Goal: Task Accomplishment & Management: Manage account settings

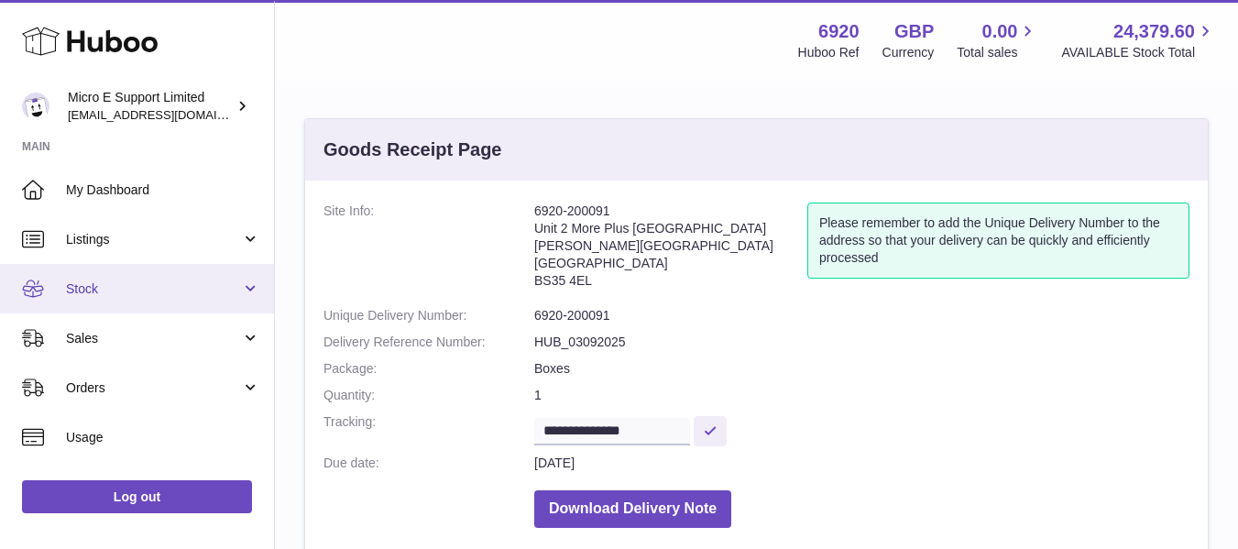
click at [202, 306] on link "Stock" at bounding box center [137, 288] width 274 height 49
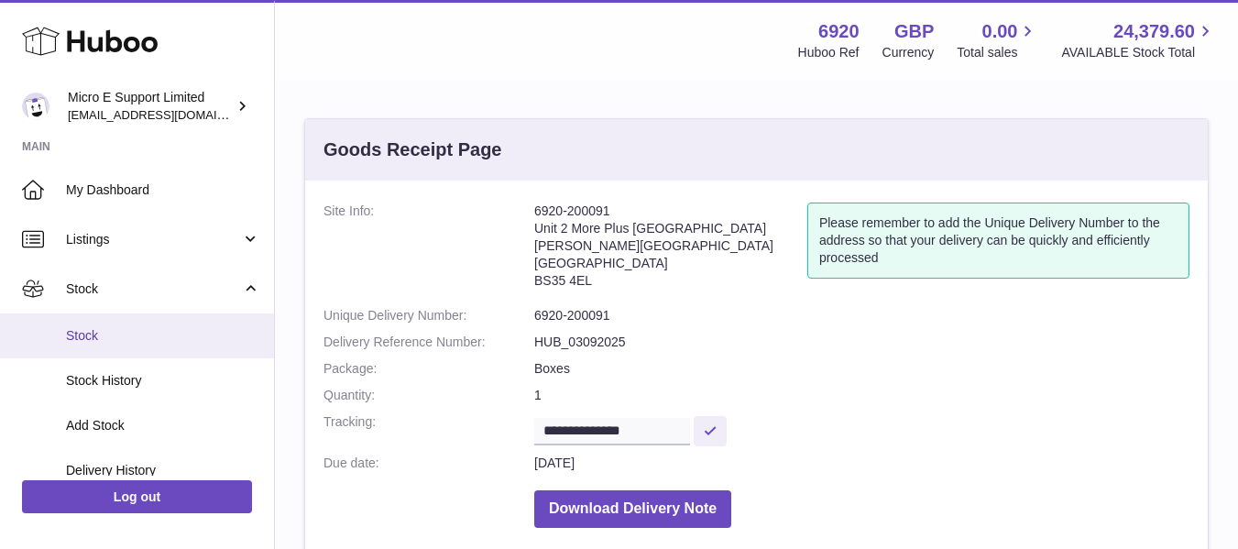
click at [120, 336] on span "Stock" at bounding box center [163, 335] width 194 height 17
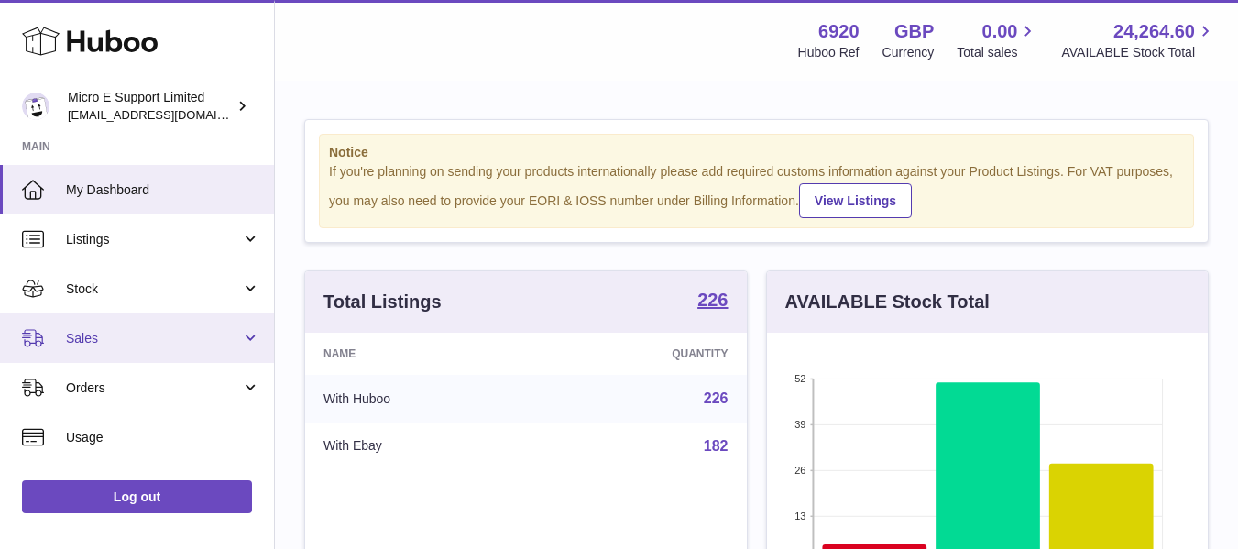
click at [220, 339] on span "Sales" at bounding box center [153, 338] width 175 height 17
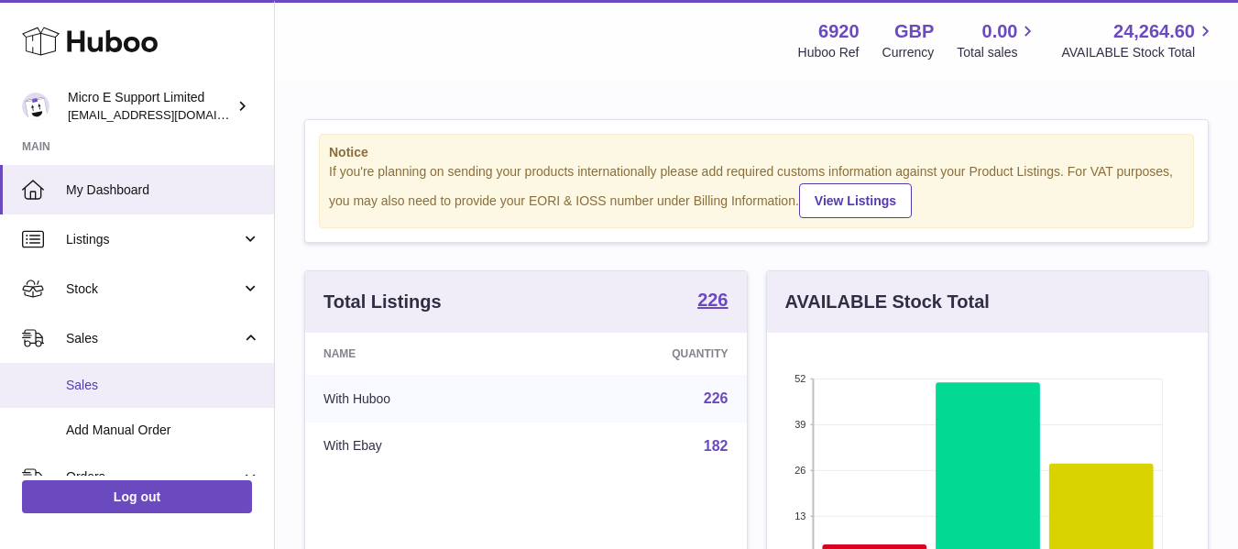
drag, startPoint x: 111, startPoint y: 381, endPoint x: 469, endPoint y: 358, distance: 358.9
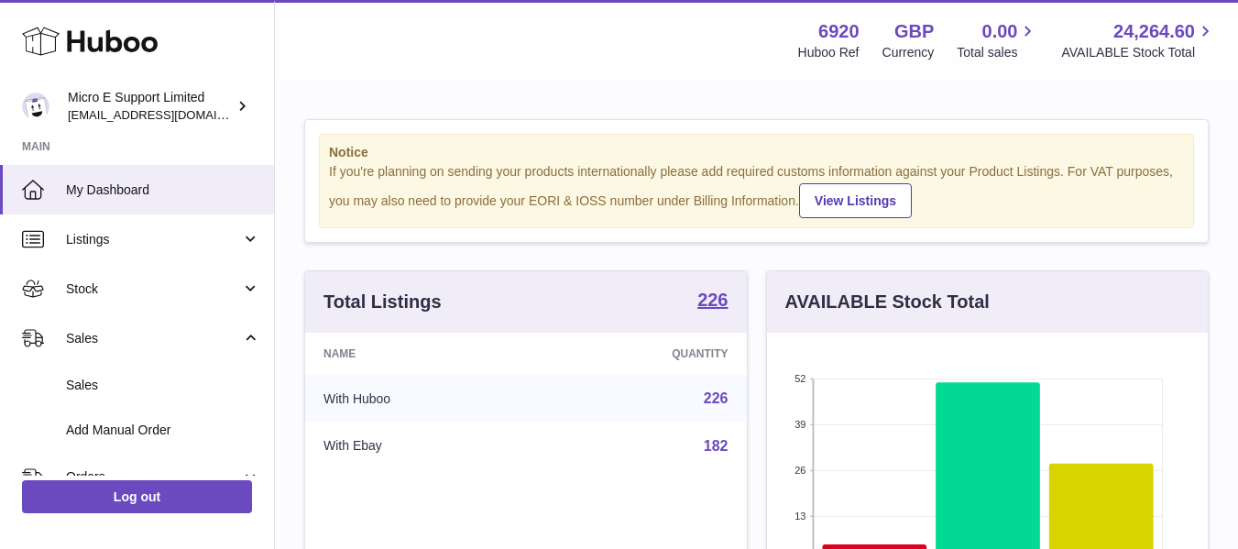
click at [110, 381] on span "Sales" at bounding box center [163, 385] width 194 height 17
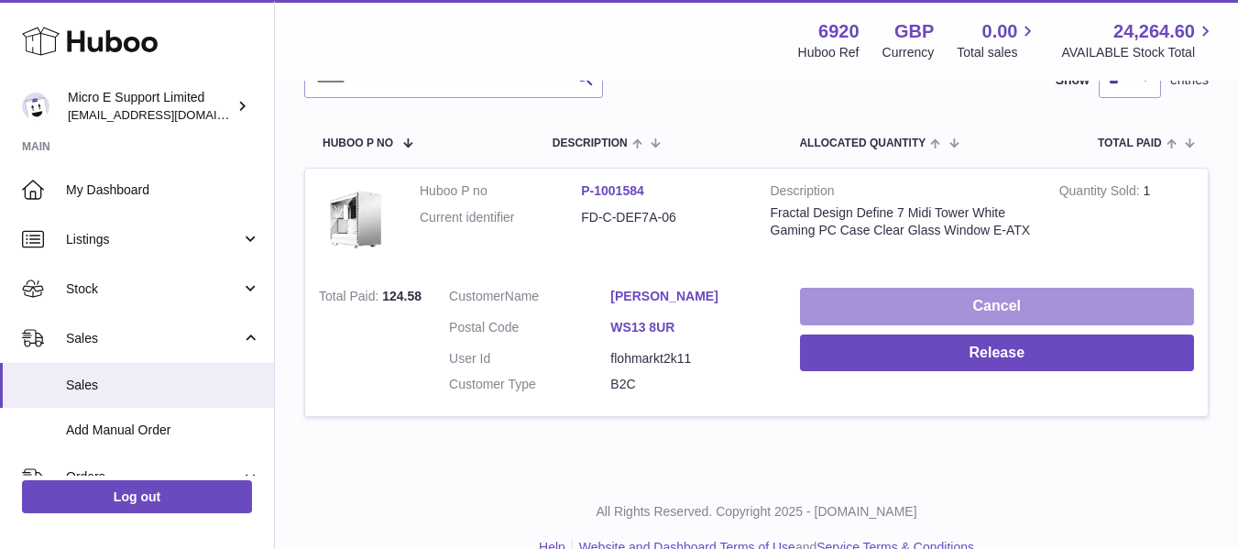
scroll to position [275, 0]
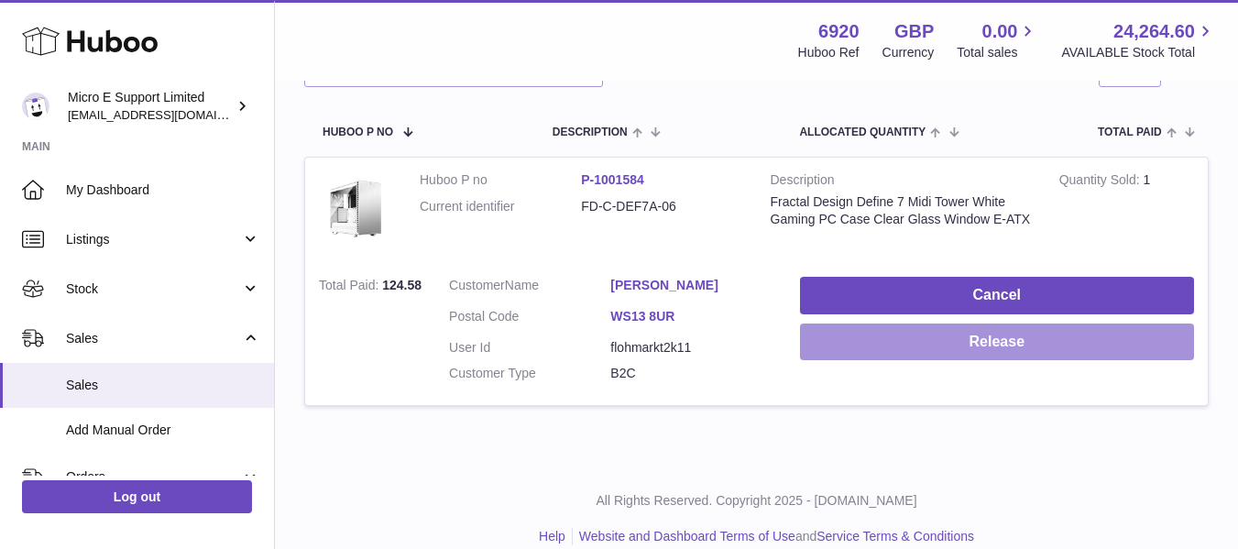
click at [932, 326] on button "Release" at bounding box center [997, 342] width 394 height 38
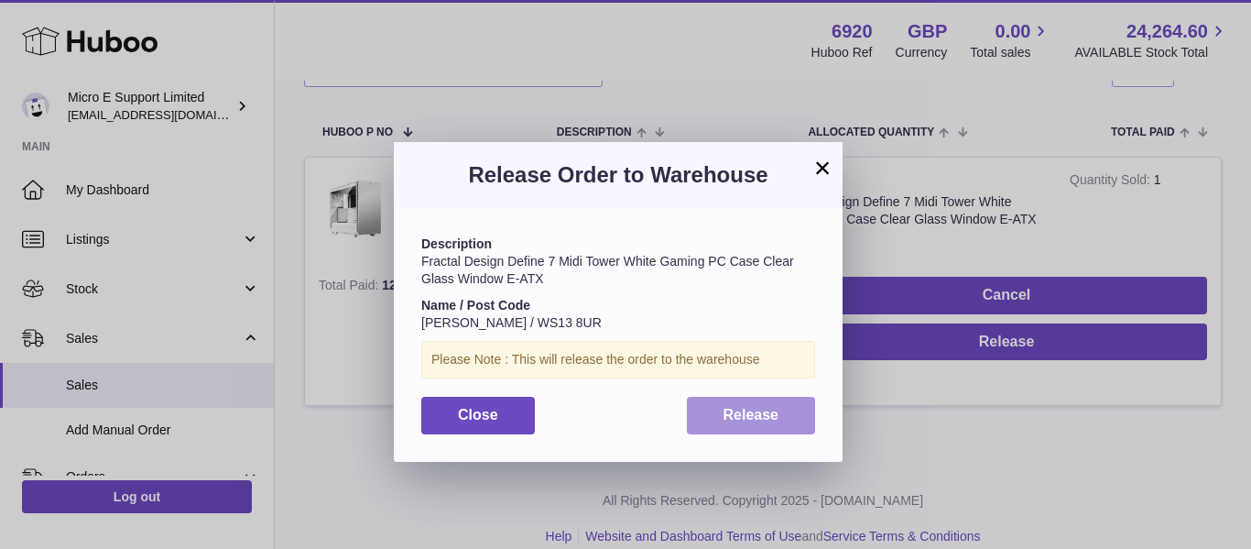
click at [771, 420] on span "Release" at bounding box center [752, 415] width 56 height 16
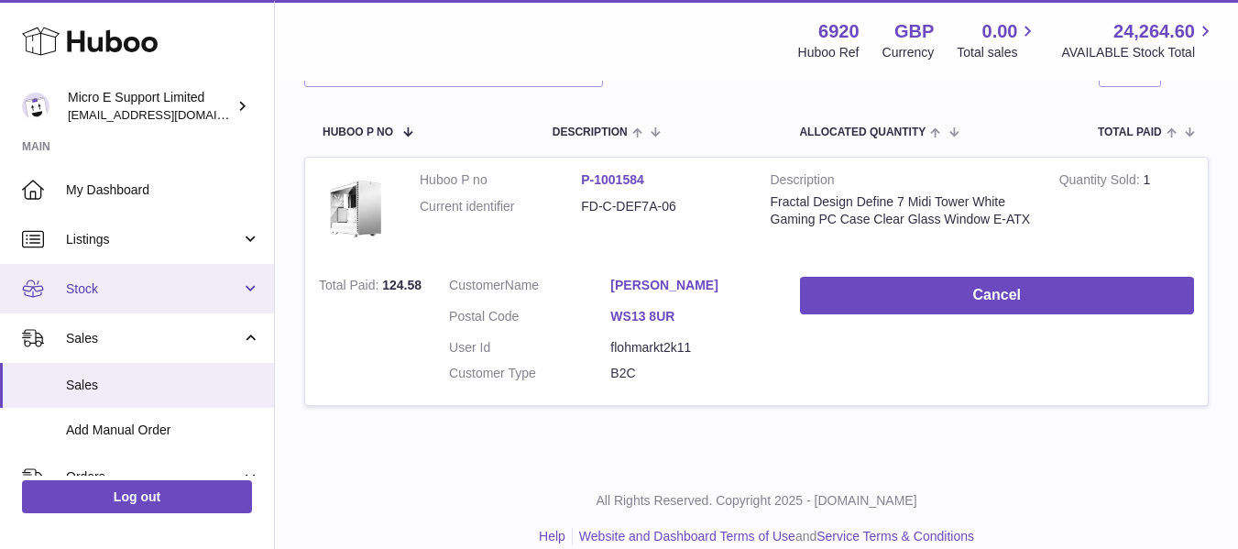
click at [148, 289] on span "Stock" at bounding box center [153, 288] width 175 height 17
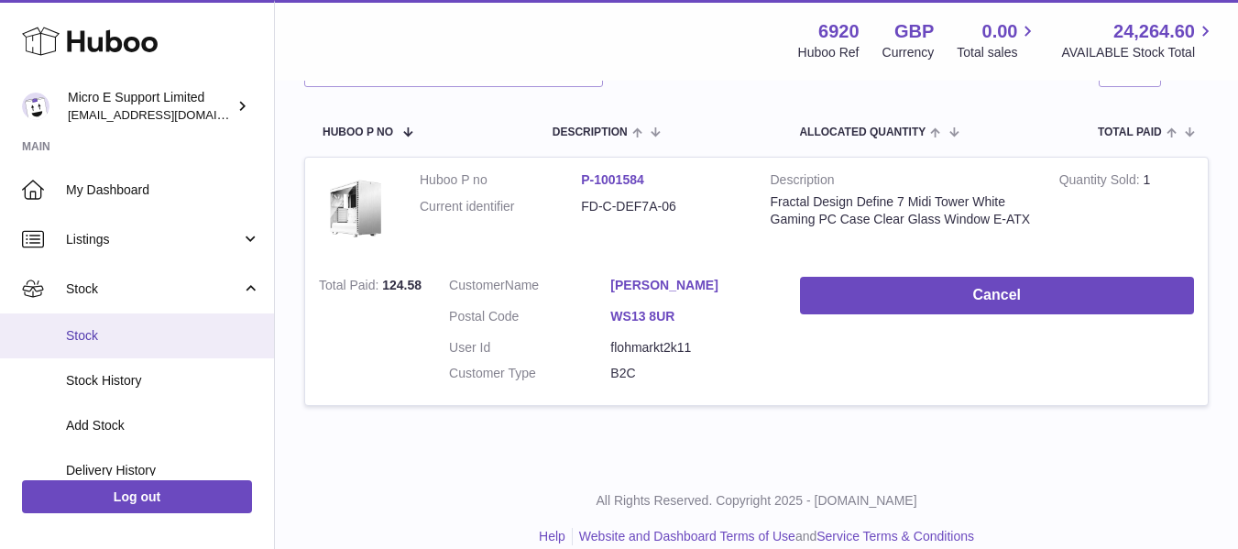
click at [102, 338] on span "Stock" at bounding box center [163, 335] width 194 height 17
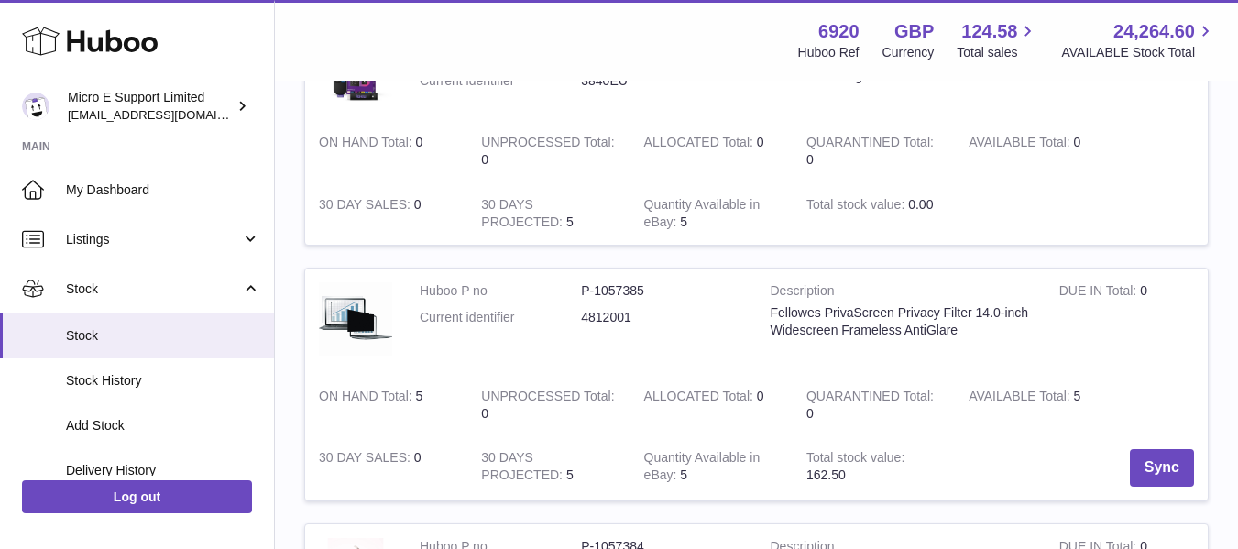
scroll to position [733, 0]
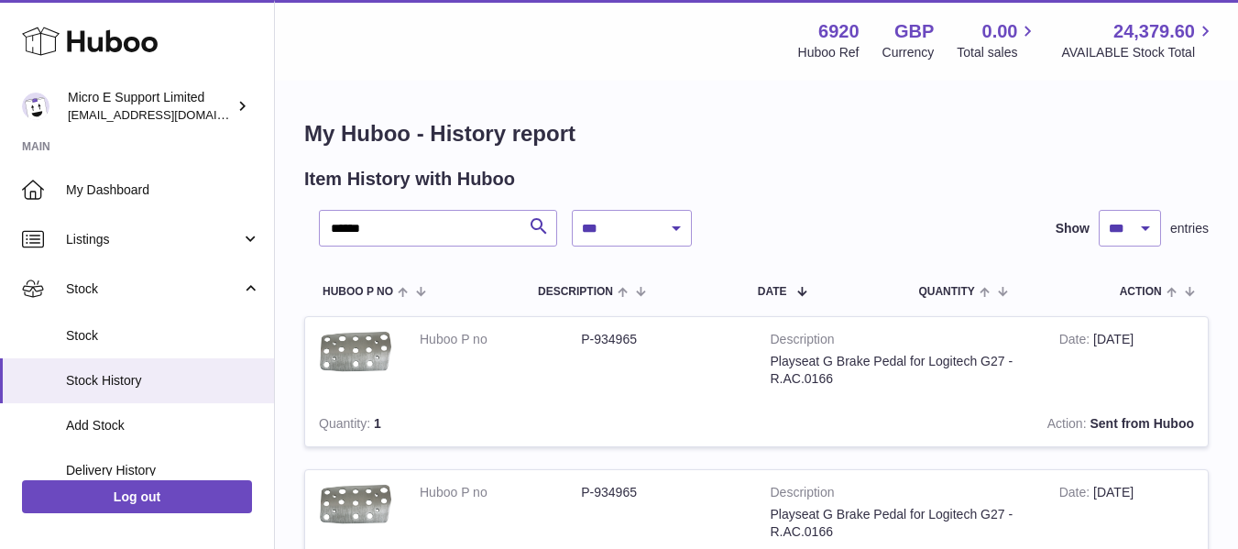
select select "***"
click at [421, 235] on input "******" at bounding box center [438, 228] width 238 height 37
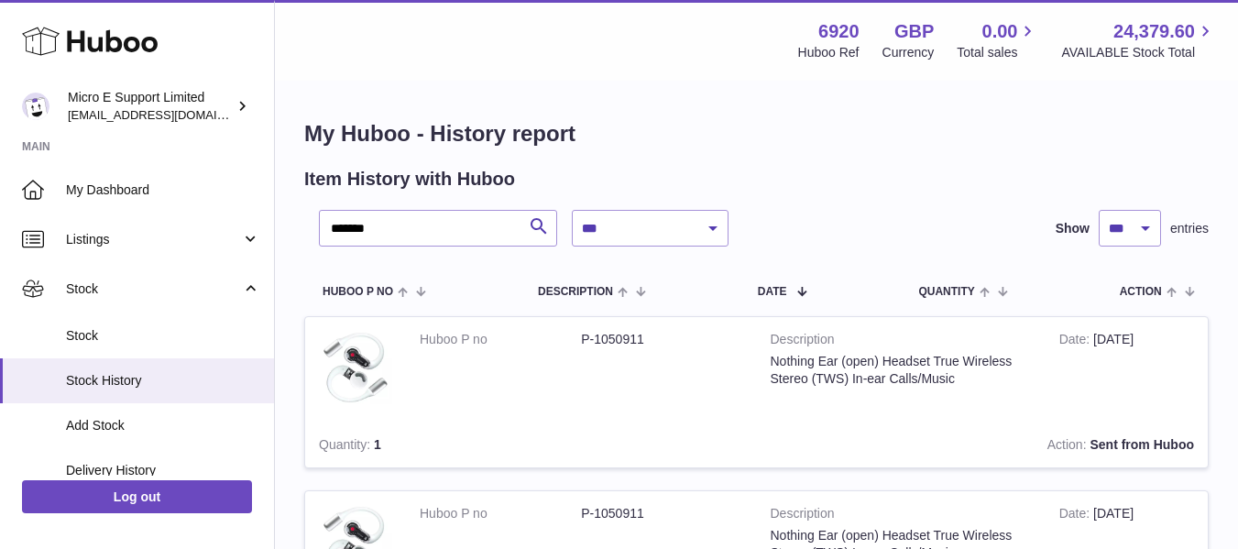
click at [624, 340] on dd "P-1050911" at bounding box center [661, 339] width 161 height 17
copy dd "1050911"
click at [354, 369] on img at bounding box center [355, 367] width 73 height 73
click at [684, 436] on td "Action Sent from Huboo" at bounding box center [837, 444] width 740 height 45
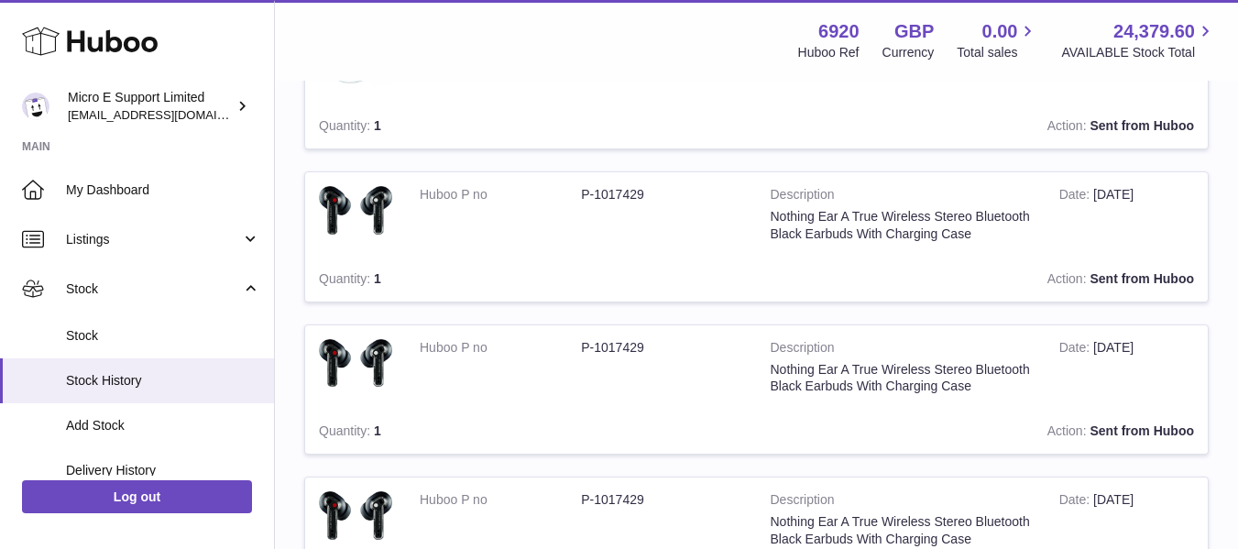
scroll to position [1008, 0]
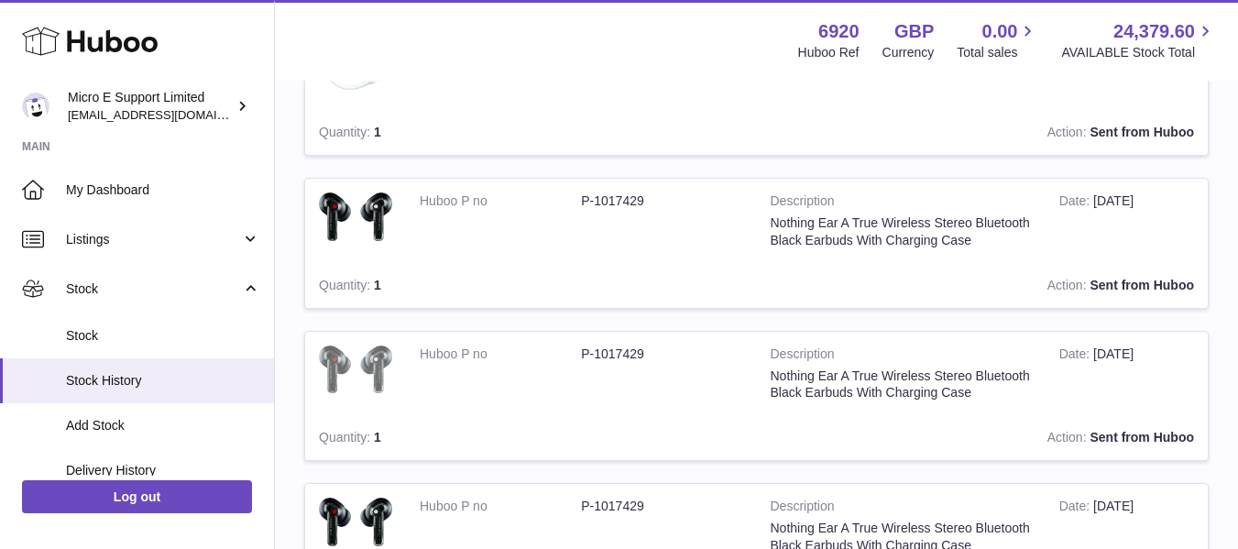
click at [372, 365] on img at bounding box center [355, 369] width 73 height 49
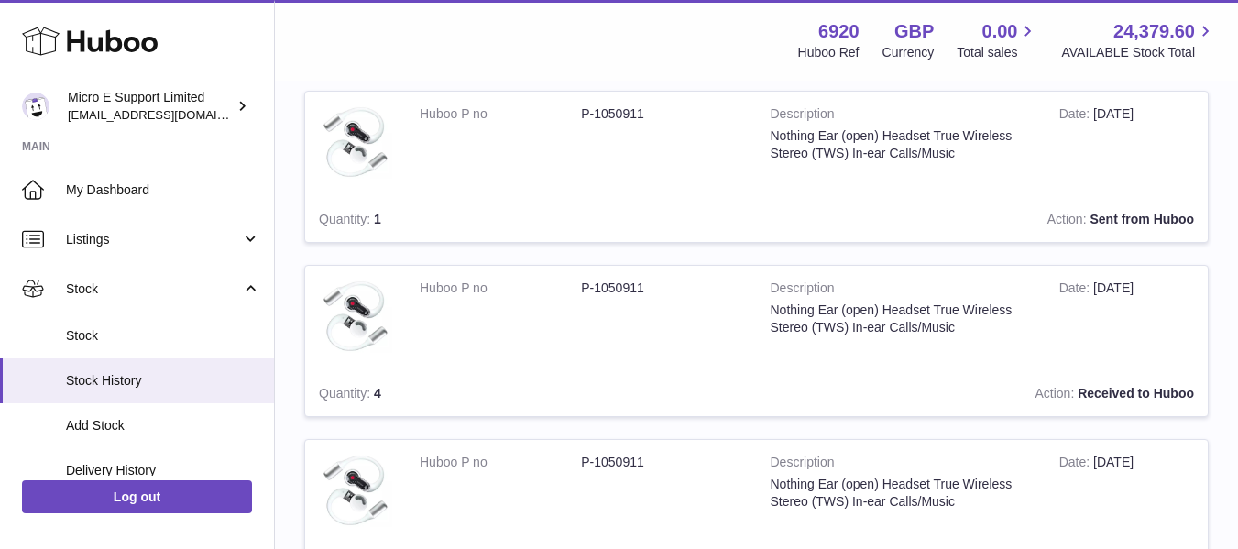
scroll to position [0, 0]
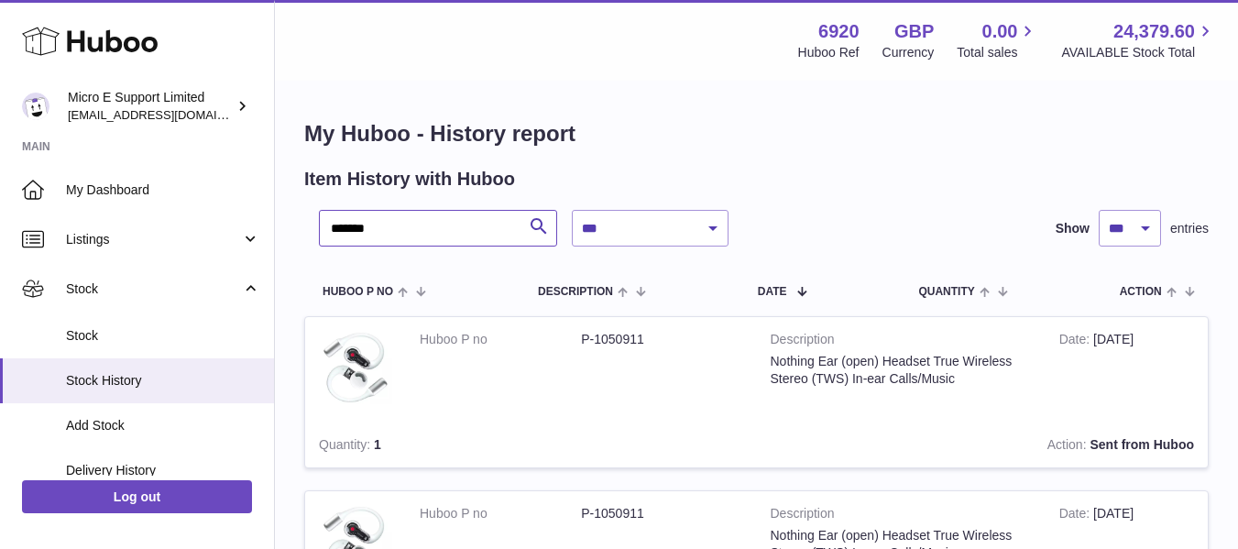
click at [416, 219] on input "*******" at bounding box center [438, 228] width 238 height 37
type input "*"
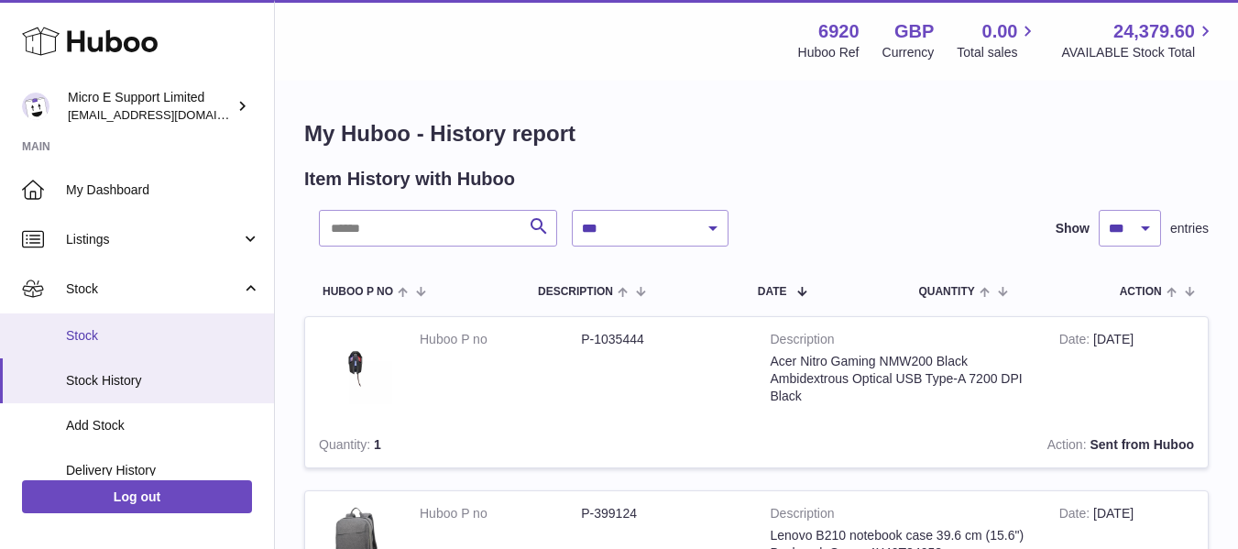
click at [96, 344] on span "Stock" at bounding box center [163, 335] width 194 height 17
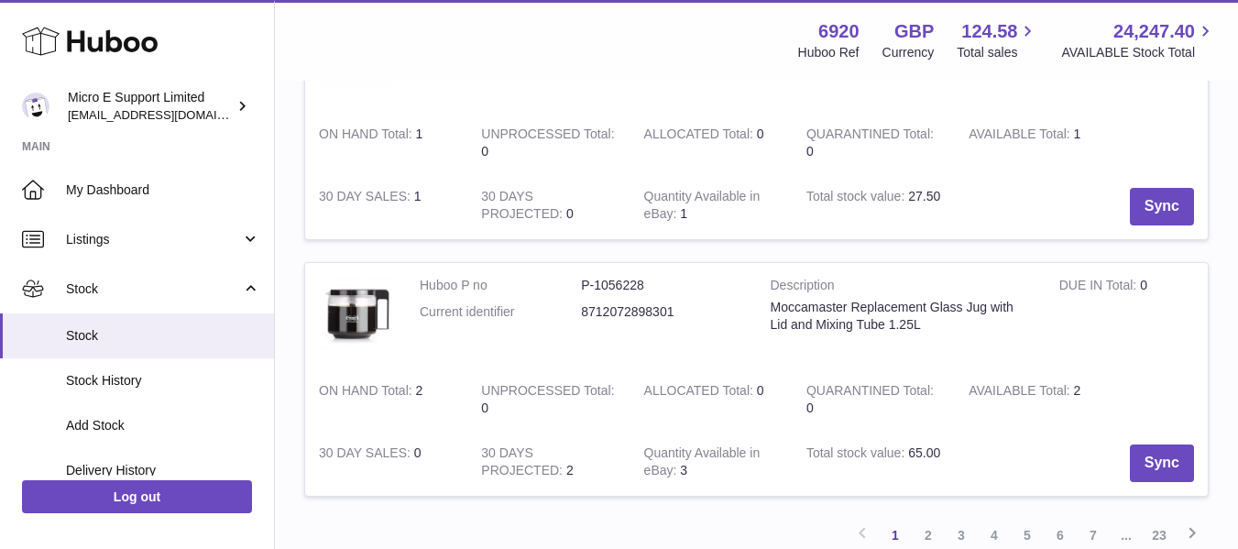
scroll to position [2473, 0]
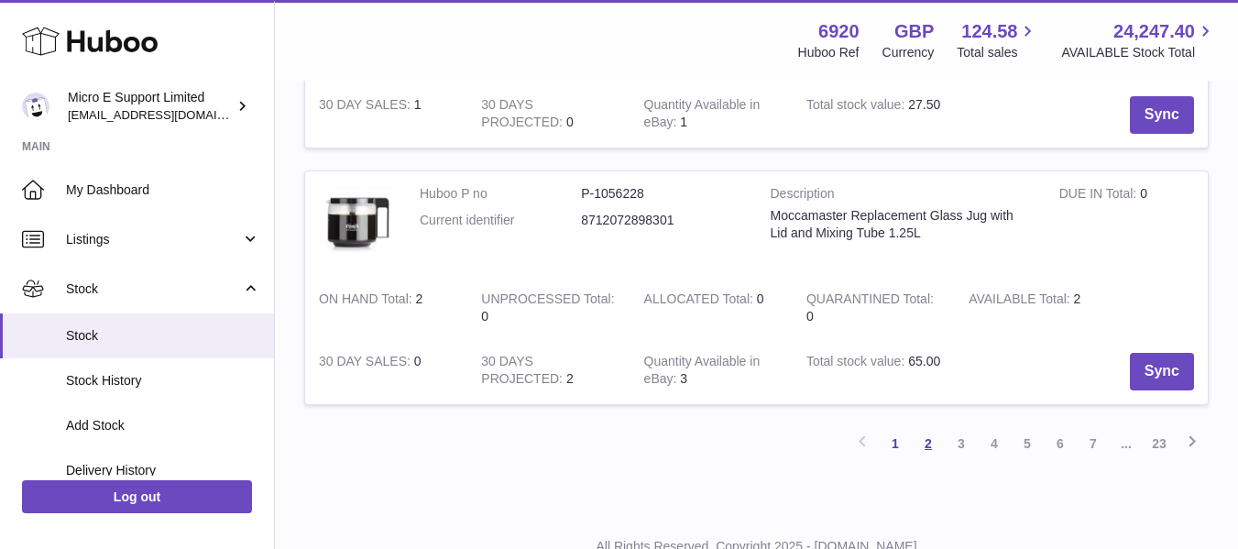
click at [931, 446] on link "2" at bounding box center [928, 443] width 33 height 33
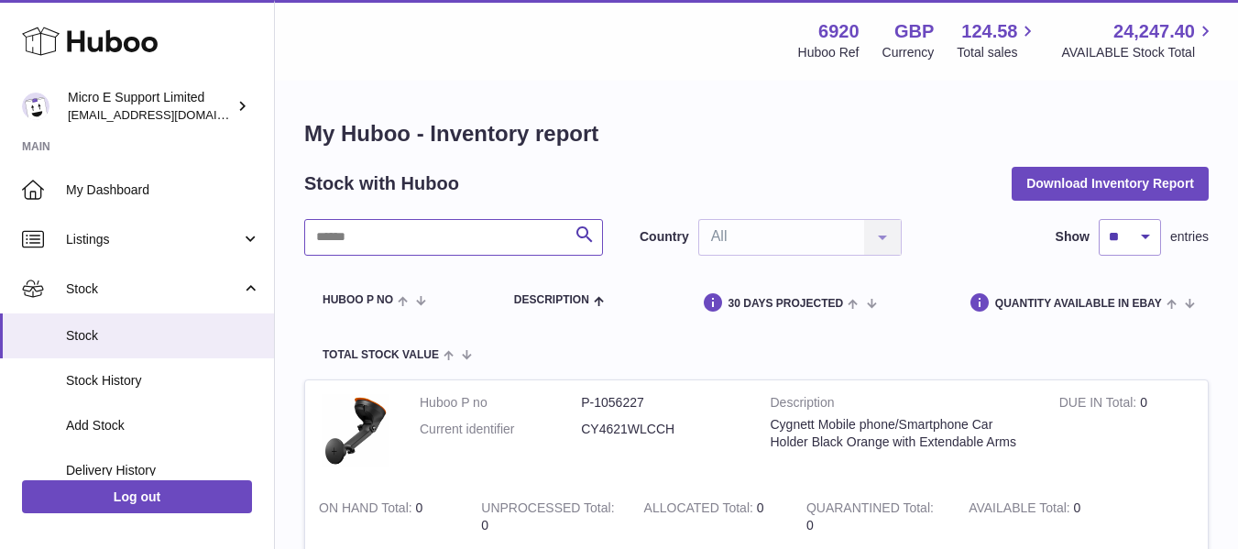
click at [508, 234] on input "text" at bounding box center [453, 237] width 299 height 37
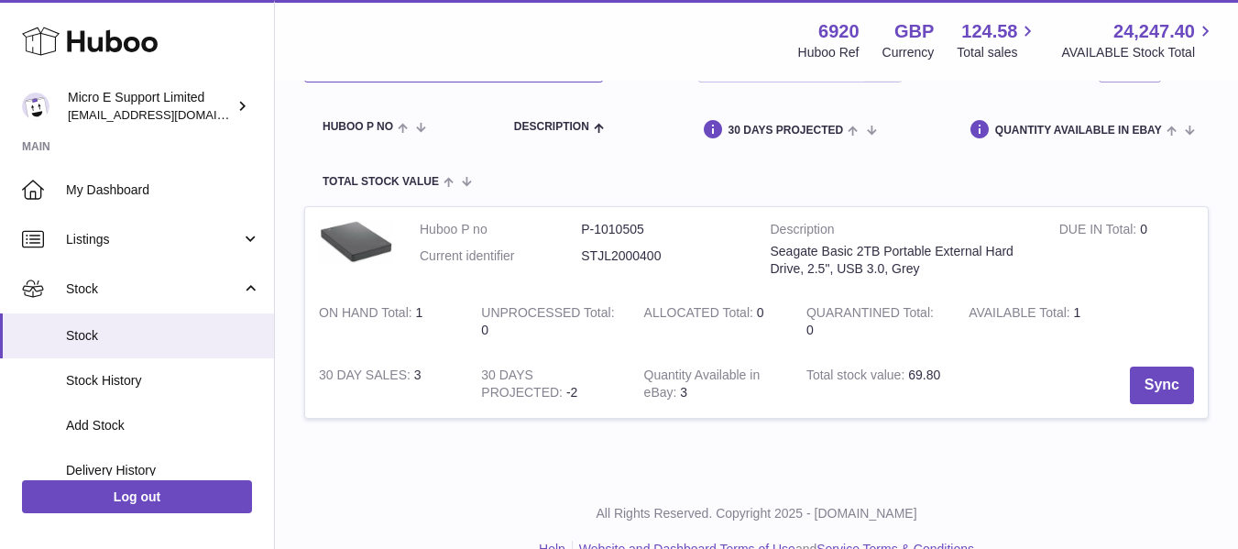
scroll to position [210, 0]
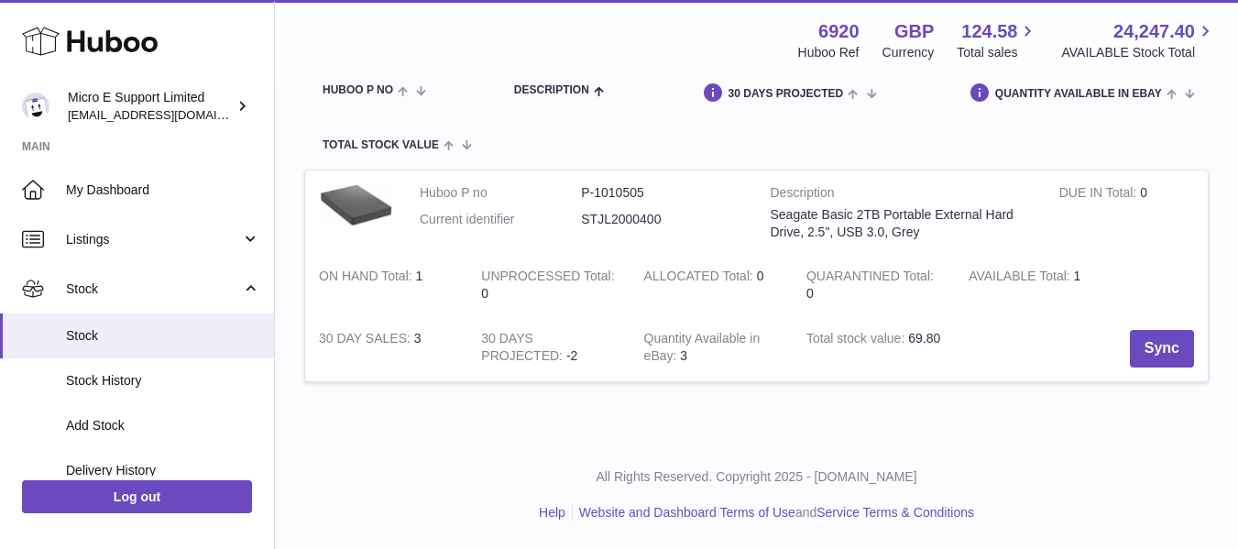
click at [636, 224] on dd "STJL2000400" at bounding box center [661, 219] width 161 height 17
copy dd "STJL2000400"
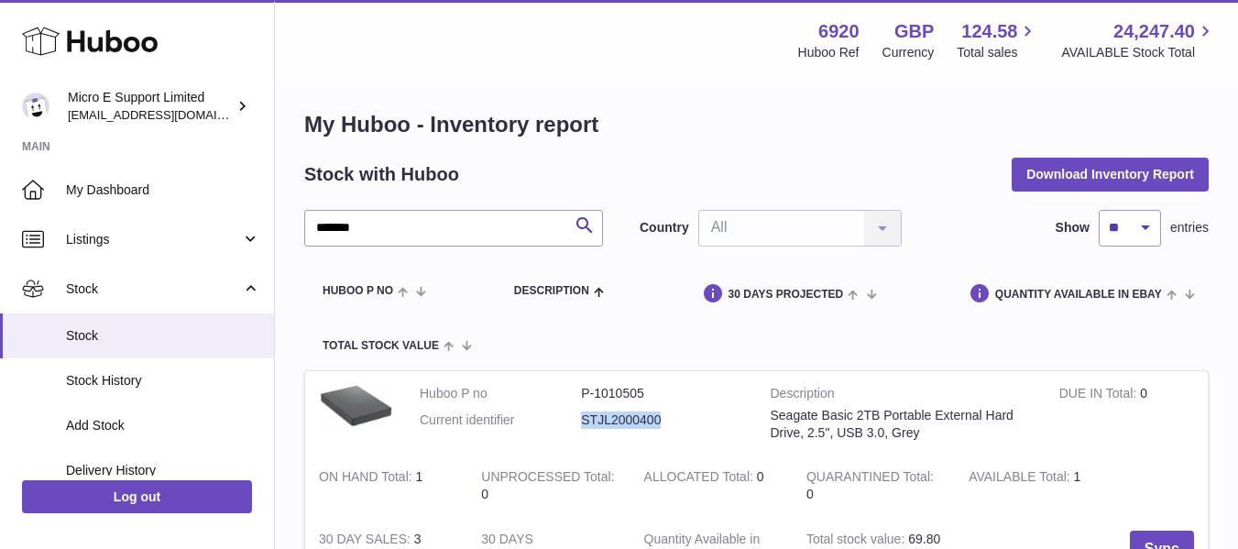
scroll to position [0, 0]
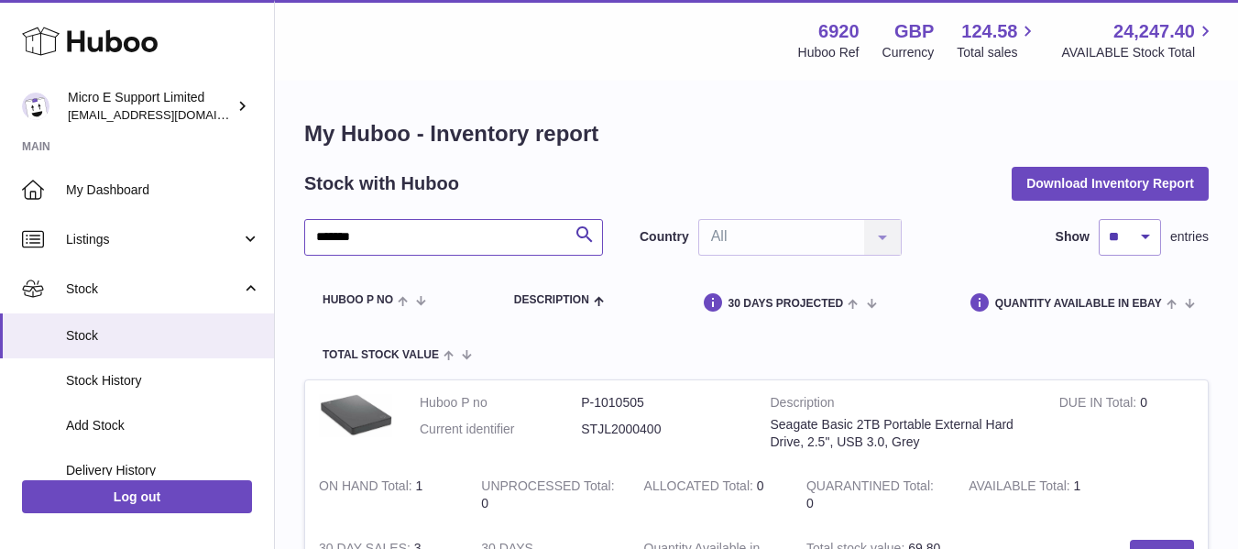
click at [507, 249] on input "*******" at bounding box center [453, 237] width 299 height 37
type input "****"
click at [586, 234] on icon "submit" at bounding box center [584, 235] width 22 height 23
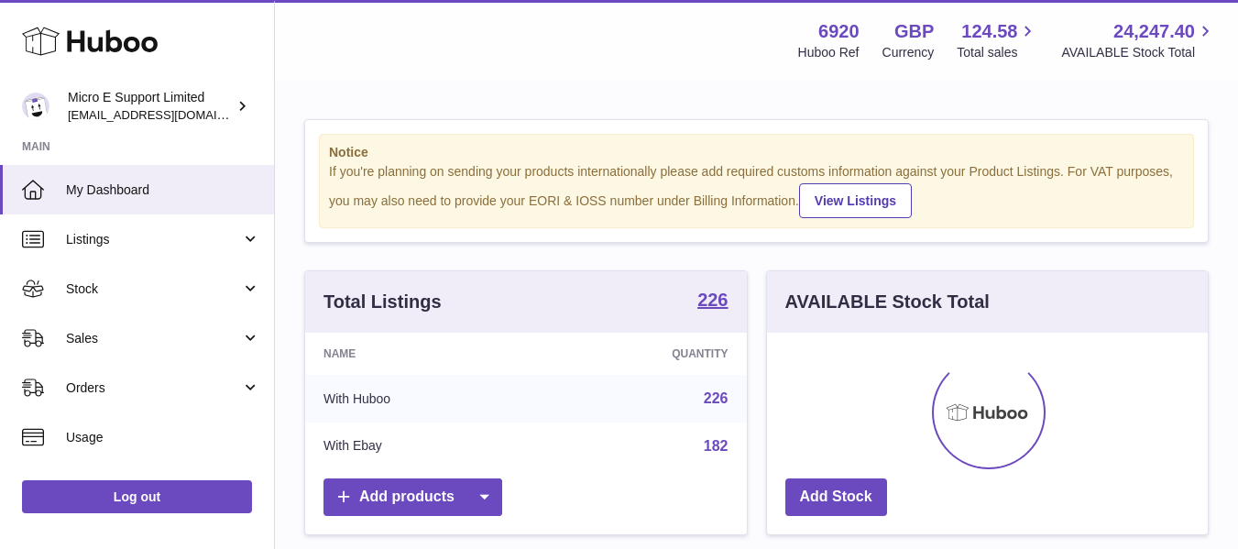
scroll to position [286, 441]
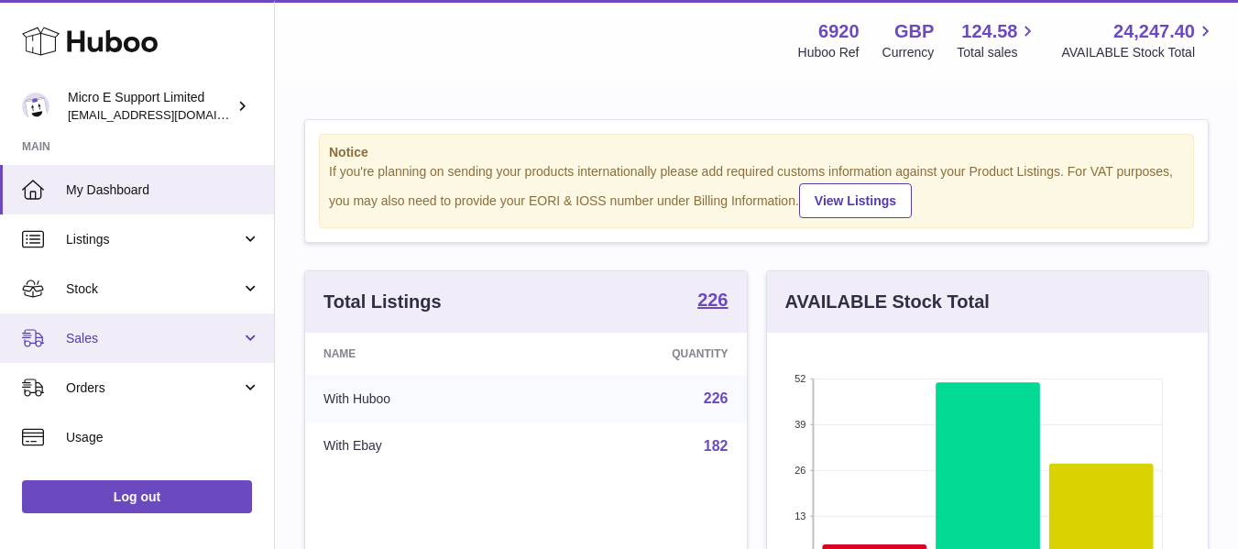
click at [147, 341] on span "Sales" at bounding box center [153, 338] width 175 height 17
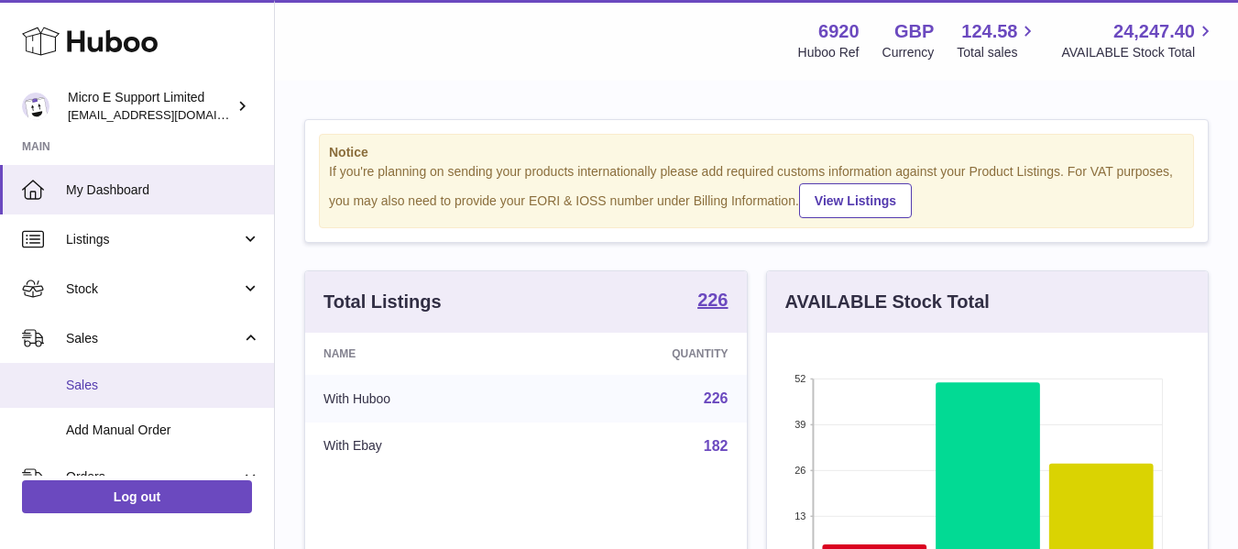
click at [99, 369] on link "Sales" at bounding box center [137, 385] width 274 height 45
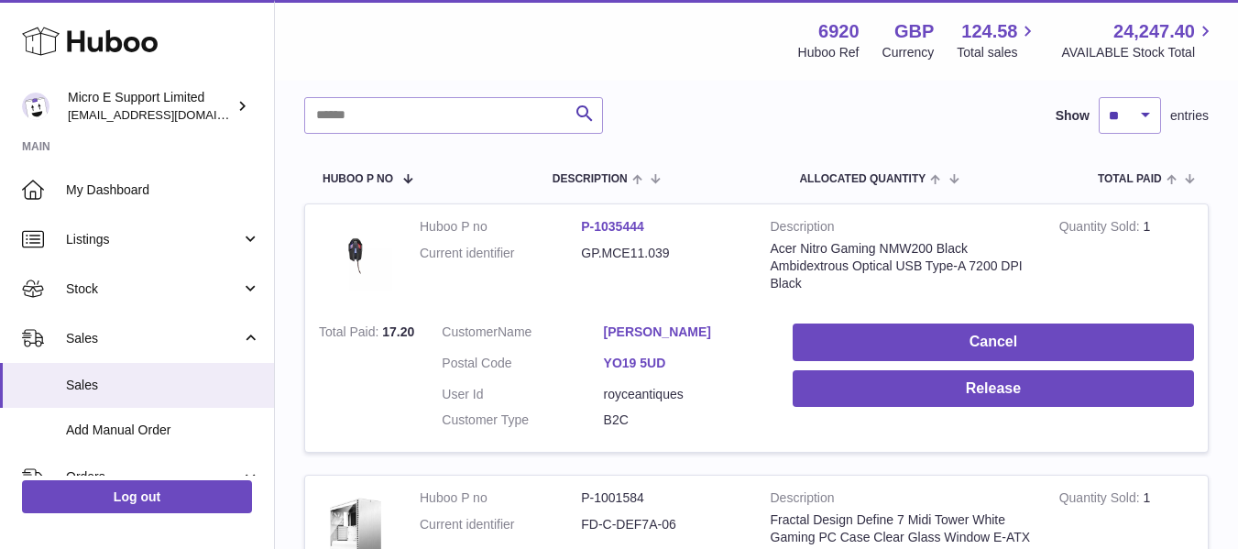
scroll to position [275, 0]
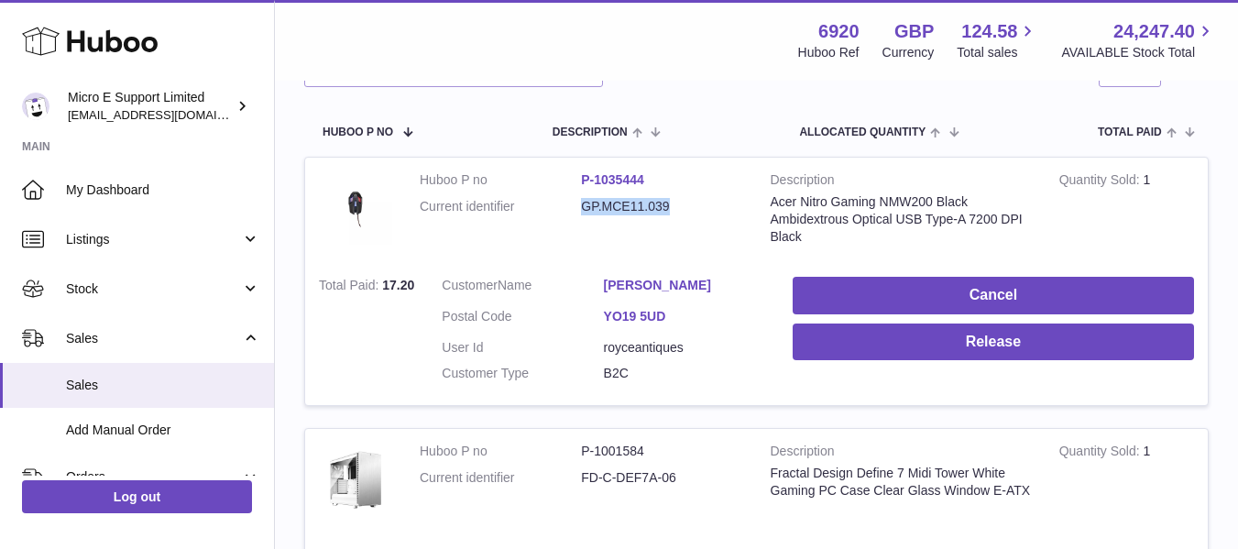
drag, startPoint x: 583, startPoint y: 211, endPoint x: 667, endPoint y: 213, distance: 84.3
click at [667, 213] on dd "GP.MCE11.039" at bounding box center [661, 206] width 161 height 17
copy dd "GP.MCE11.039"
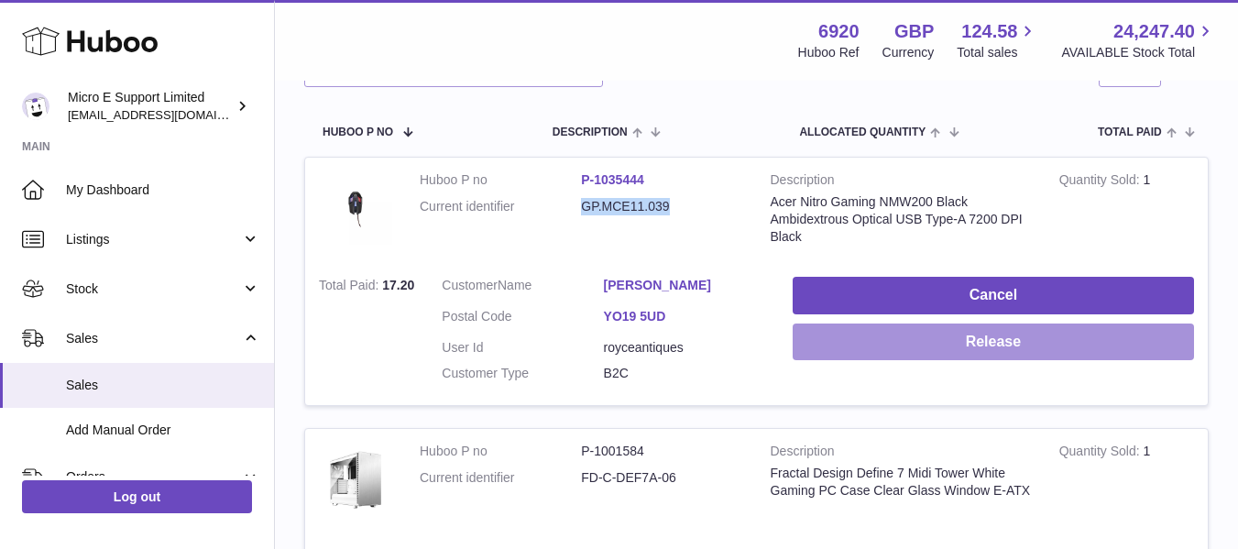
click at [970, 336] on button "Release" at bounding box center [992, 342] width 401 height 38
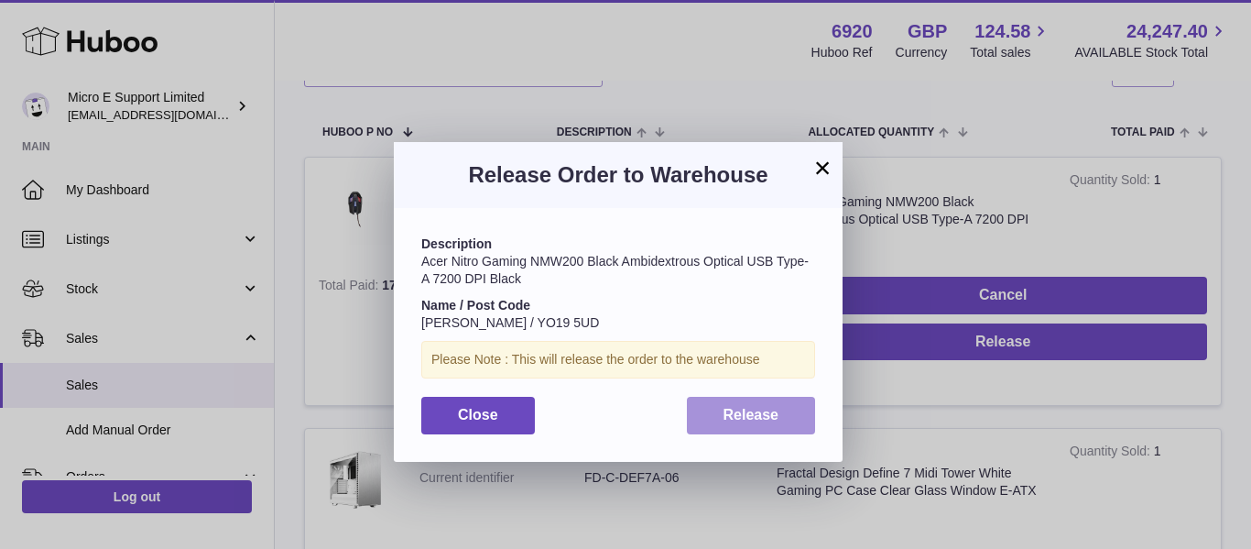
click at [726, 414] on span "Release" at bounding box center [752, 415] width 56 height 16
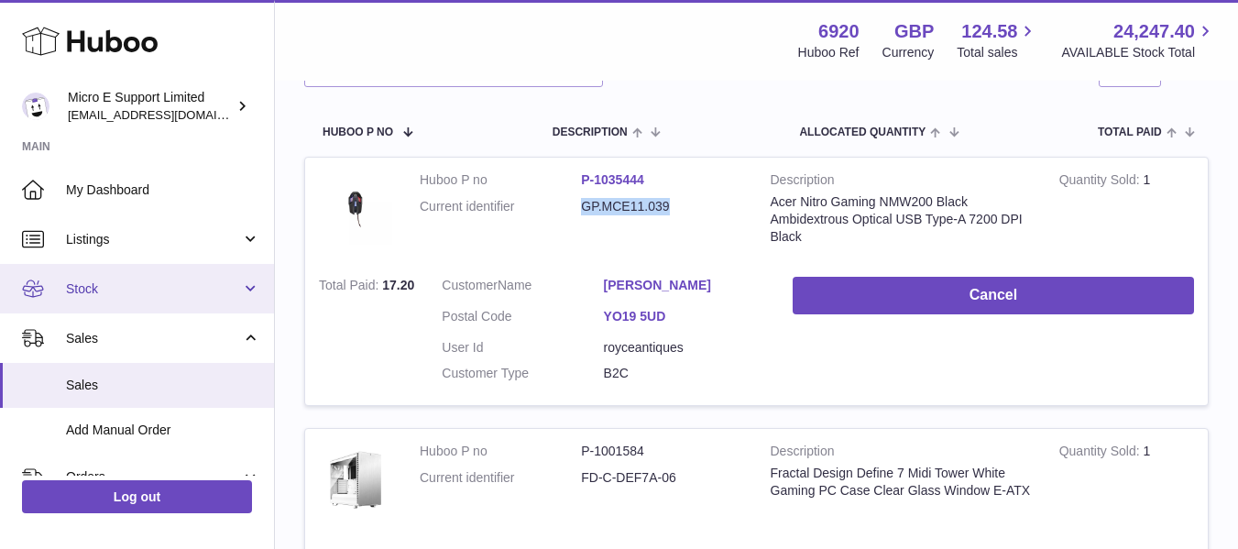
click at [184, 289] on span "Stock" at bounding box center [153, 288] width 175 height 17
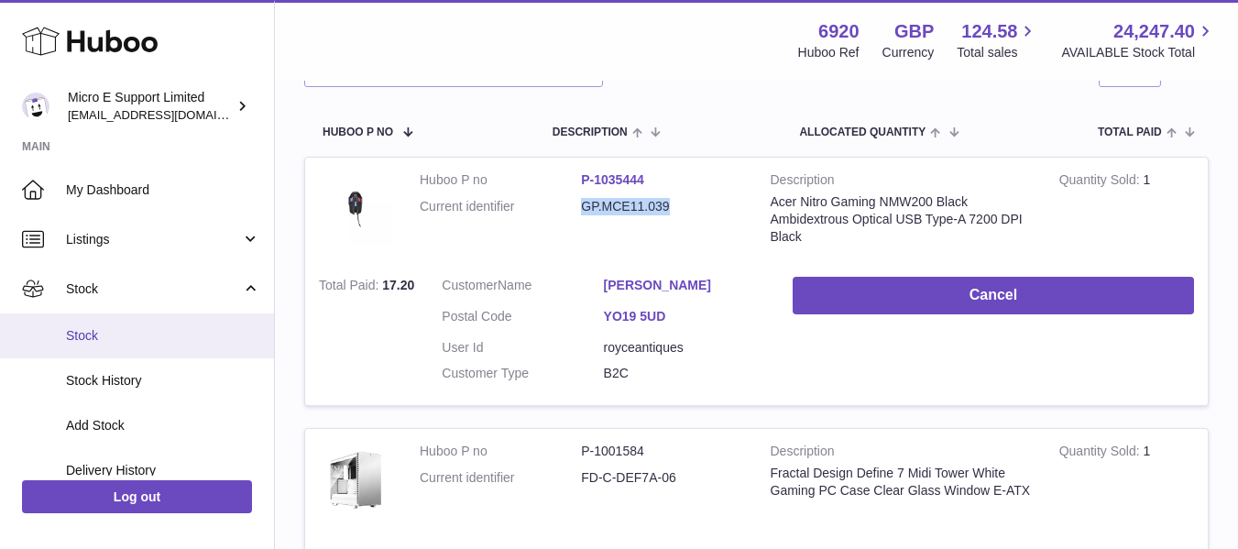
click at [117, 344] on span "Stock" at bounding box center [163, 335] width 194 height 17
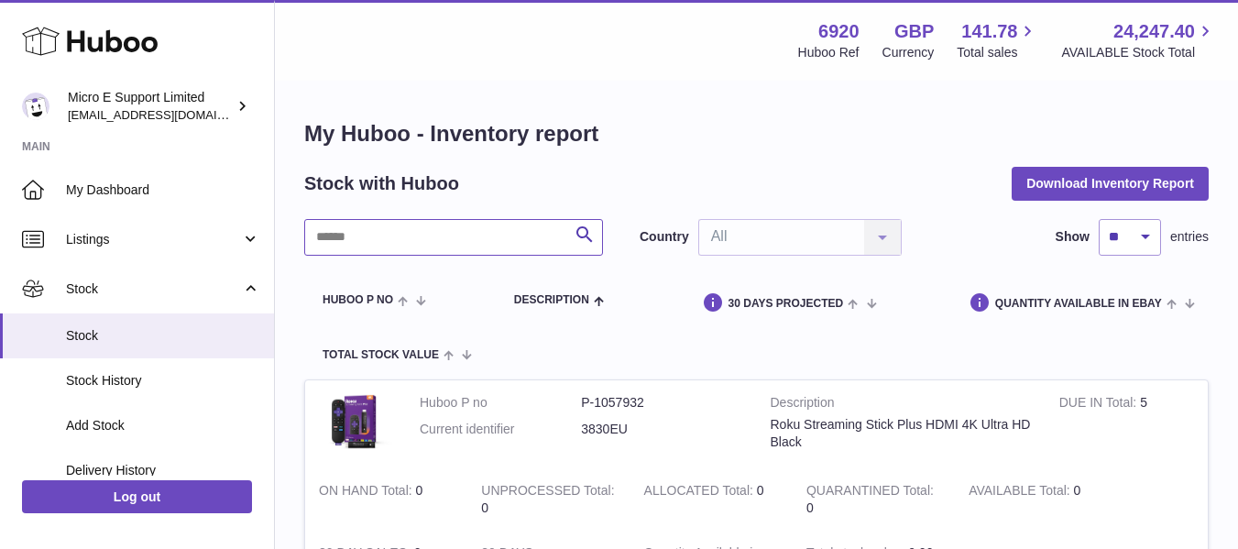
click at [405, 240] on input "text" at bounding box center [453, 237] width 299 height 37
paste input "**********"
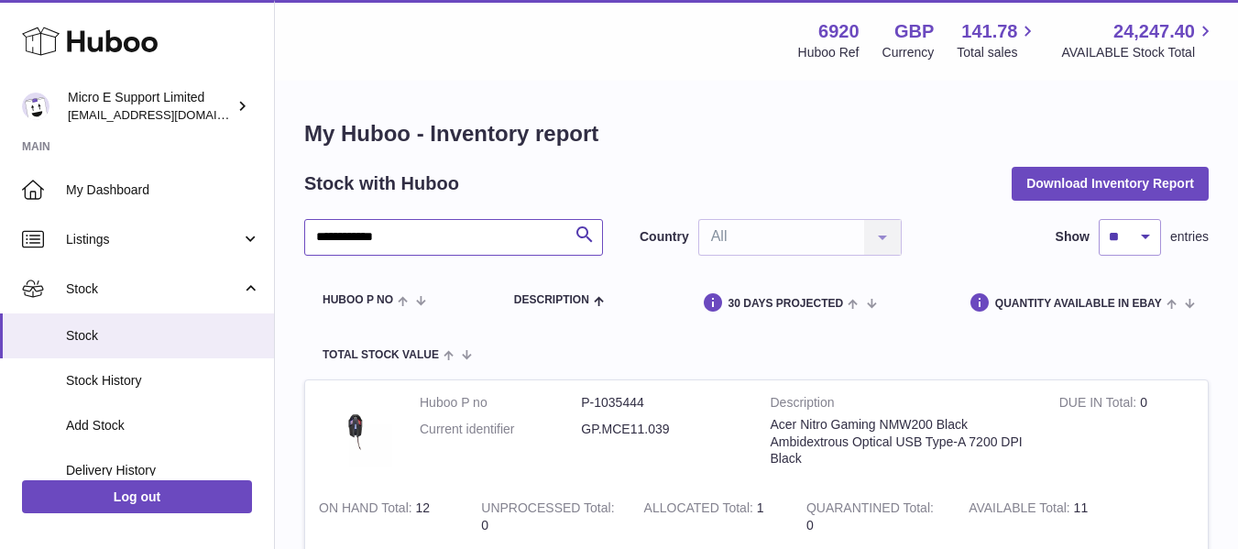
click at [421, 245] on input "**********" at bounding box center [453, 237] width 299 height 37
type input "*******"
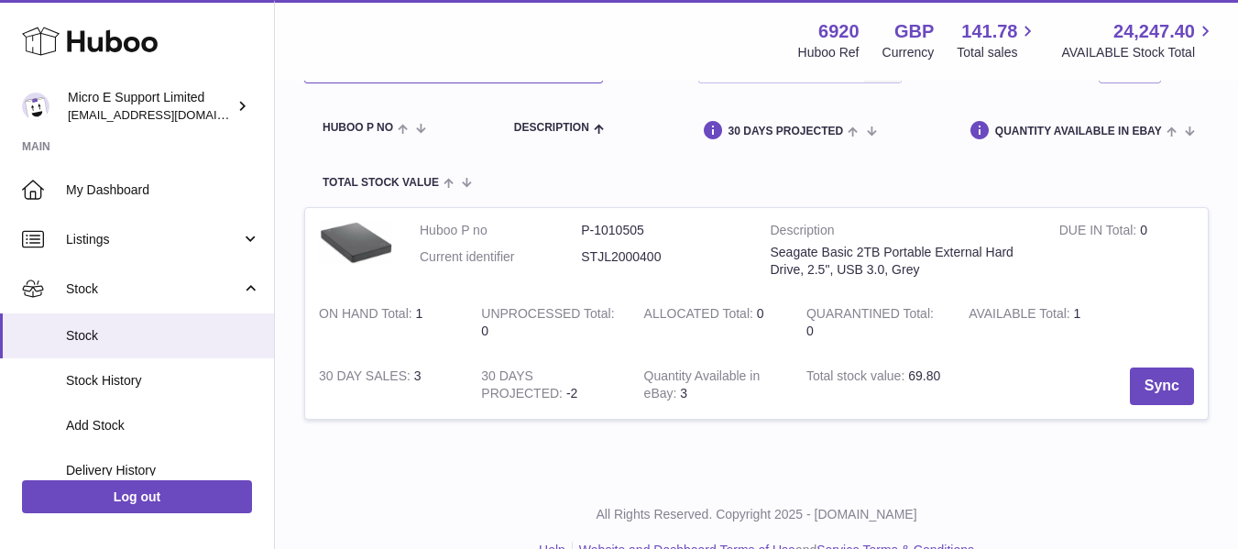
scroll to position [183, 0]
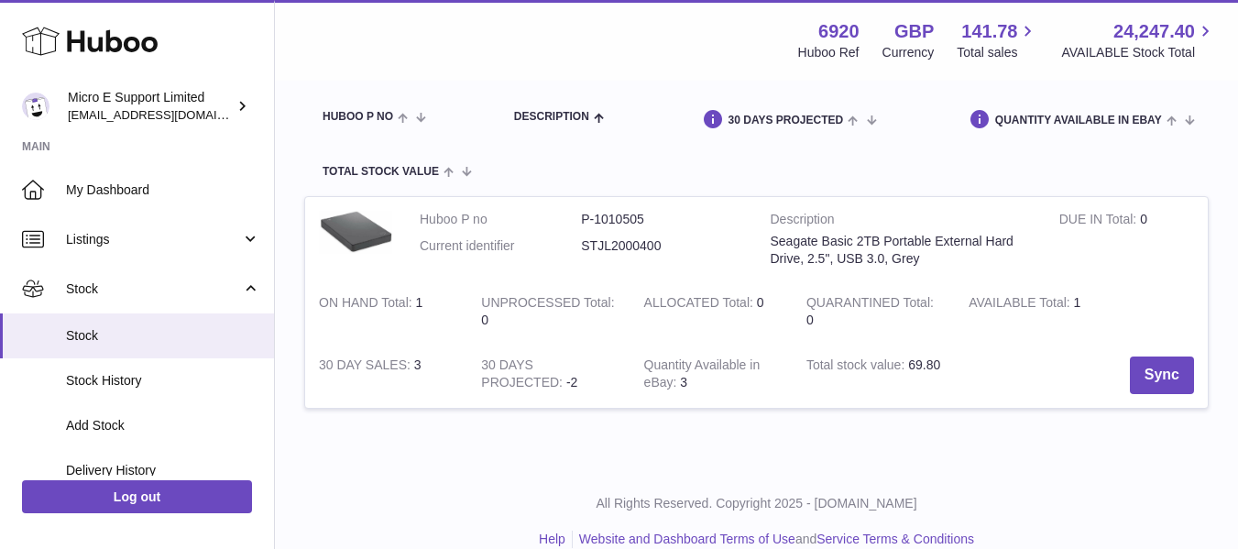
click at [628, 250] on dd "STJL2000400" at bounding box center [661, 245] width 161 height 17
copy dd "STJL2000400"
